Goal: Navigation & Orientation: Find specific page/section

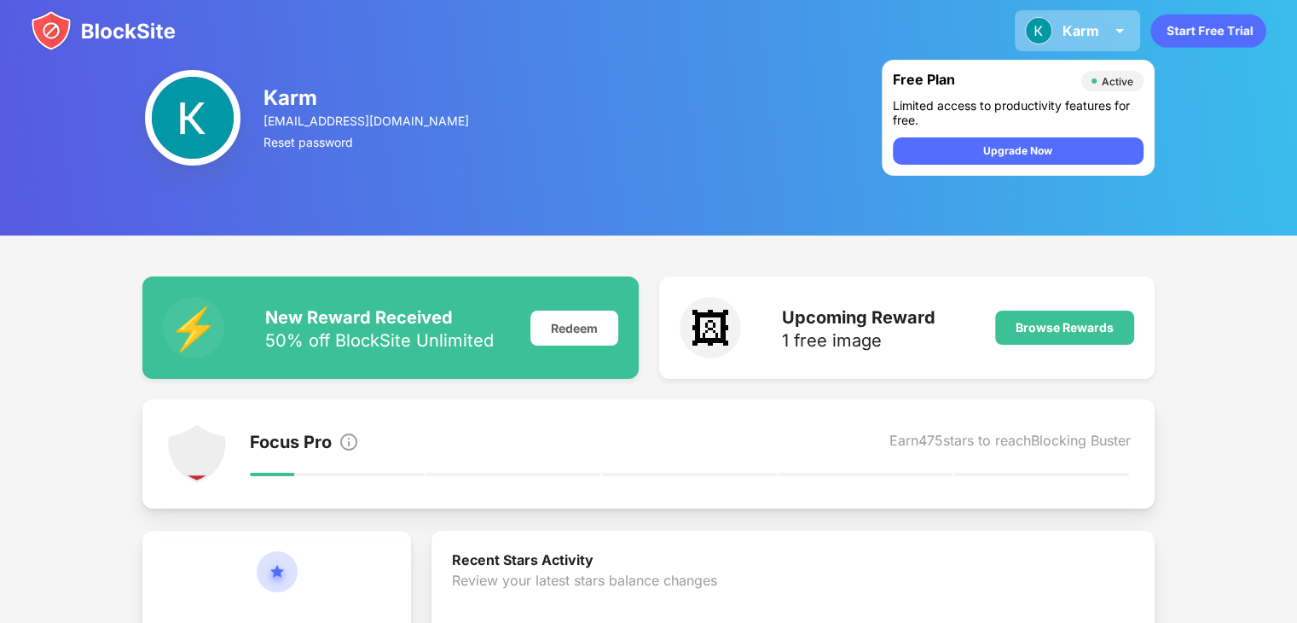
click at [1117, 21] on img at bounding box center [1120, 30] width 20 height 20
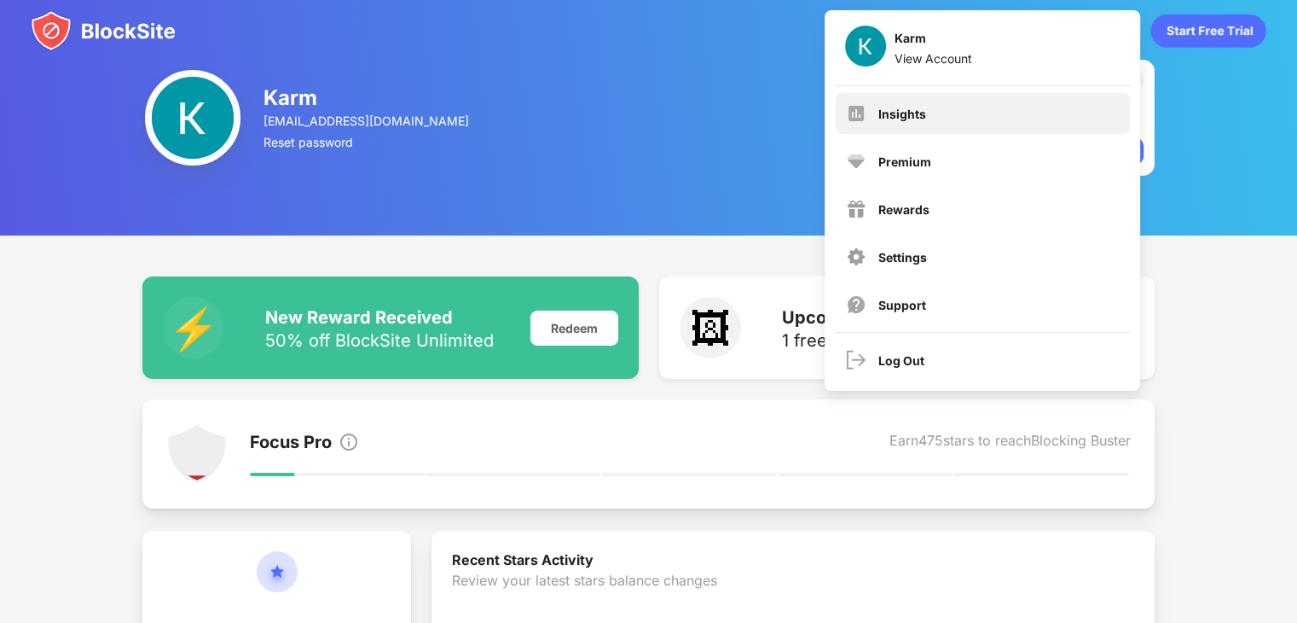
click at [935, 119] on div "Insights" at bounding box center [983, 113] width 294 height 41
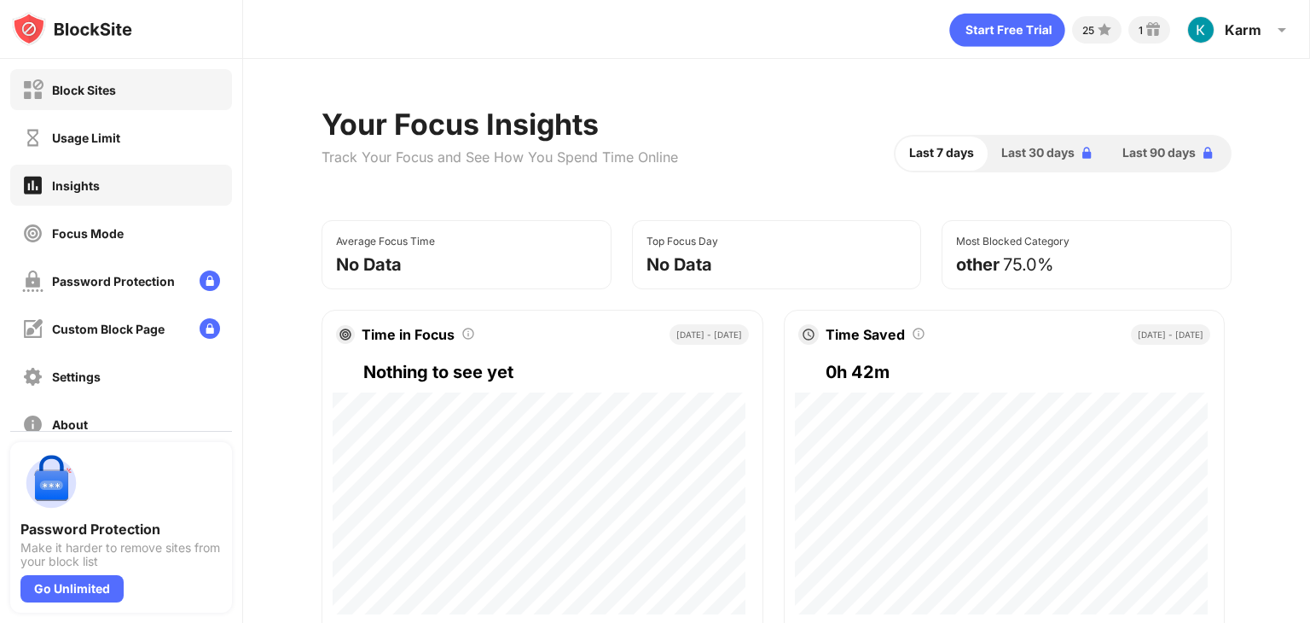
click at [87, 96] on div "Block Sites" at bounding box center [84, 90] width 64 height 15
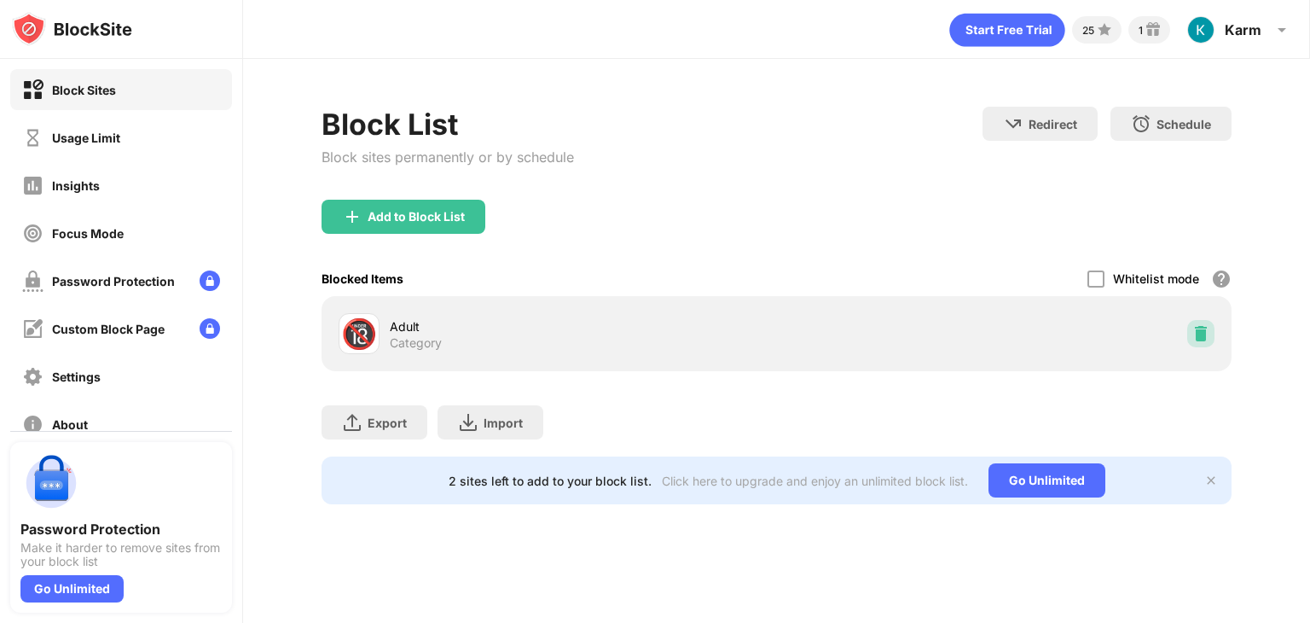
click at [1196, 333] on img at bounding box center [1200, 333] width 17 height 17
